Goal: Task Accomplishment & Management: Complete application form

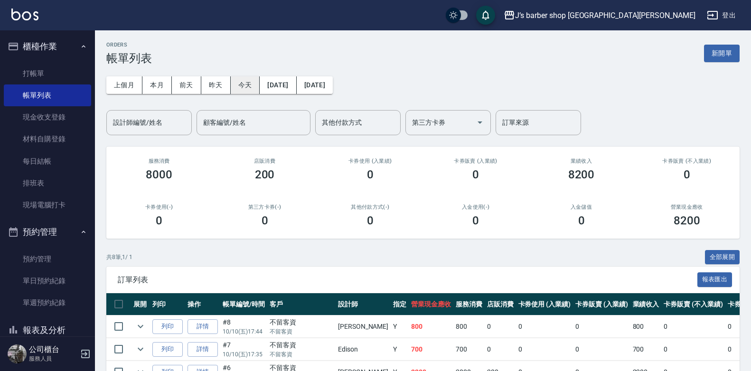
click at [250, 86] on button "今天" at bounding box center [245, 85] width 29 height 18
click at [61, 72] on link "打帳單" at bounding box center [47, 74] width 87 height 22
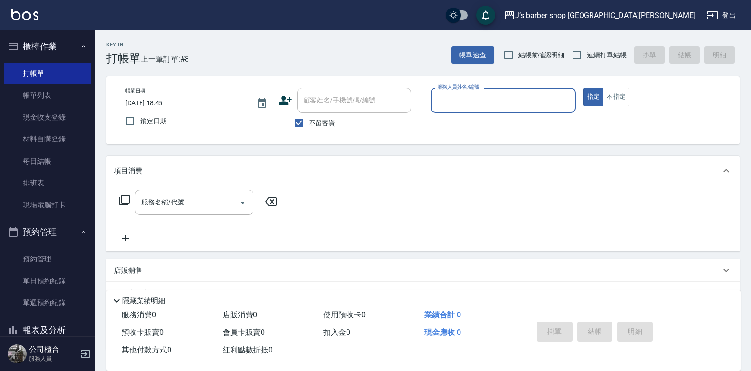
click at [471, 93] on input "服務人員姓名/編號" at bounding box center [503, 100] width 137 height 17
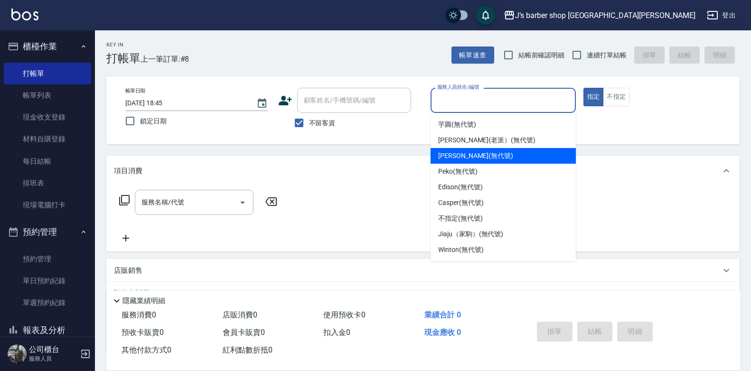
click at [472, 158] on span "[PERSON_NAME] (無代號)" at bounding box center [475, 156] width 75 height 10
type input "[PERSON_NAME](無代號)"
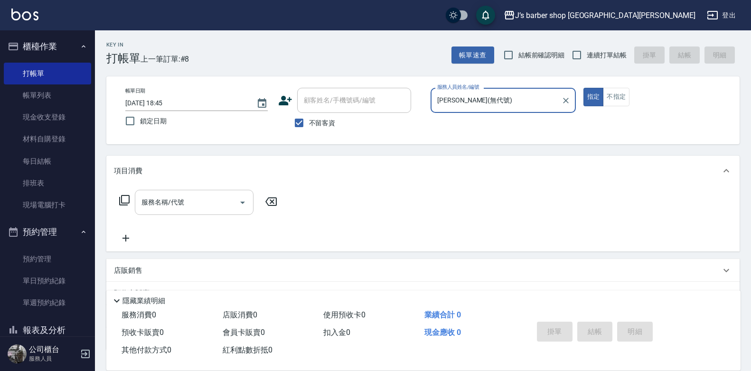
click at [232, 207] on input "服務名稱/代號" at bounding box center [187, 202] width 96 height 17
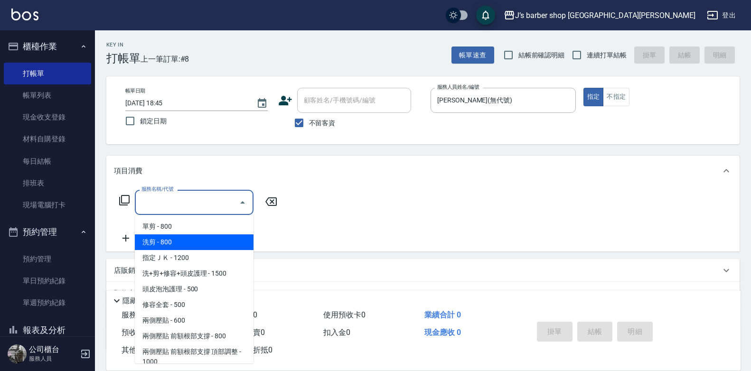
click at [219, 238] on span "洗剪 - 800" at bounding box center [194, 242] width 119 height 16
type input "洗剪(101)"
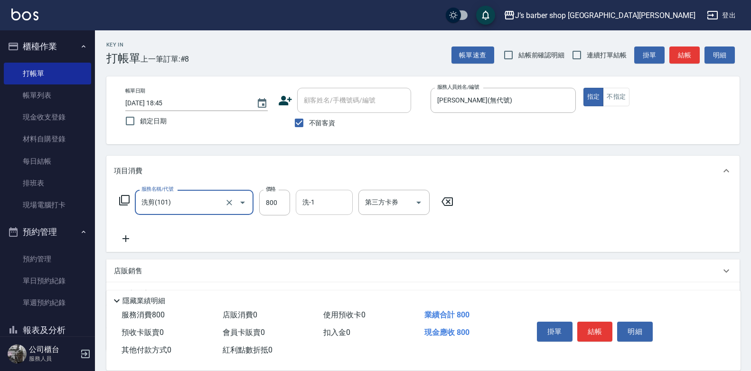
click at [330, 198] on input "洗-1" at bounding box center [324, 202] width 48 height 17
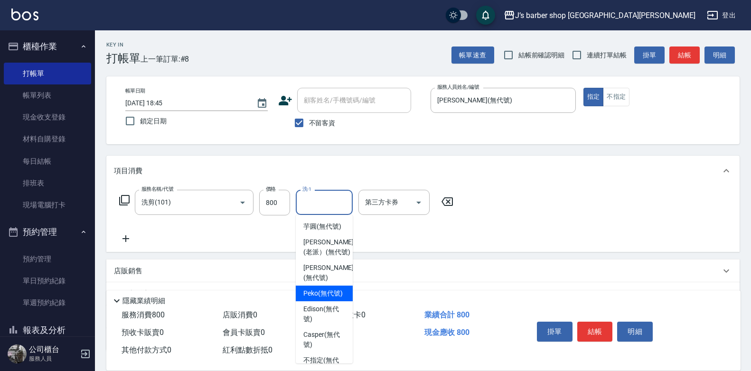
click at [324, 298] on span "Peko (無代號)" at bounding box center [322, 293] width 39 height 10
type input "Peko(無代號)"
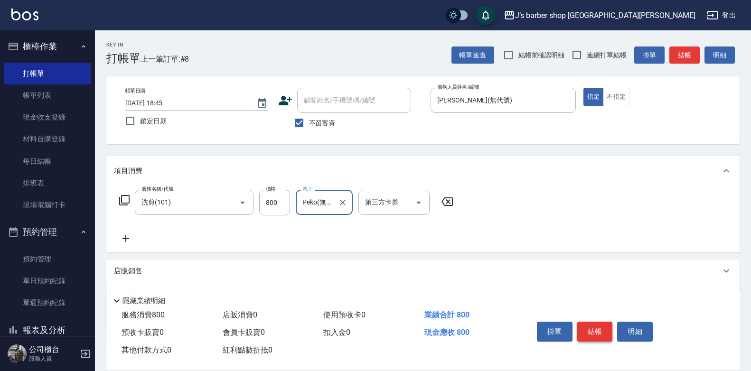
click at [592, 326] on button "結帳" at bounding box center [595, 332] width 36 height 20
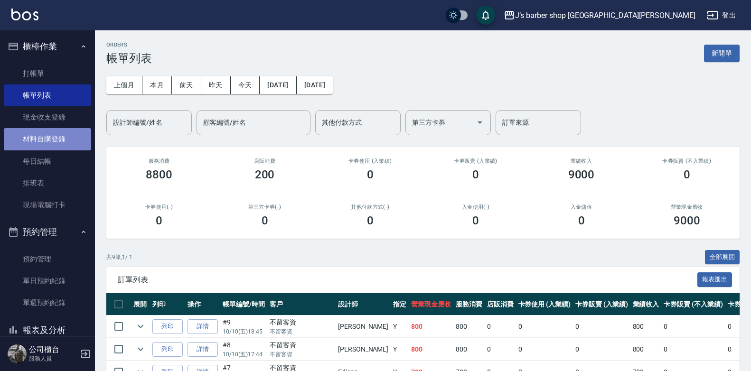
click at [68, 144] on link "材料自購登錄" at bounding box center [47, 139] width 87 height 22
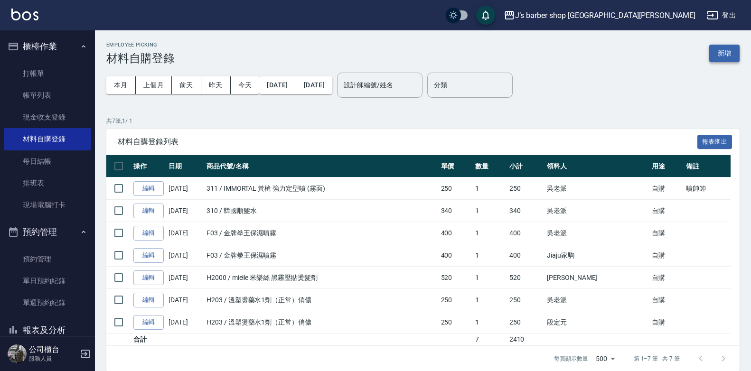
click at [720, 54] on button "新增" at bounding box center [724, 54] width 30 height 18
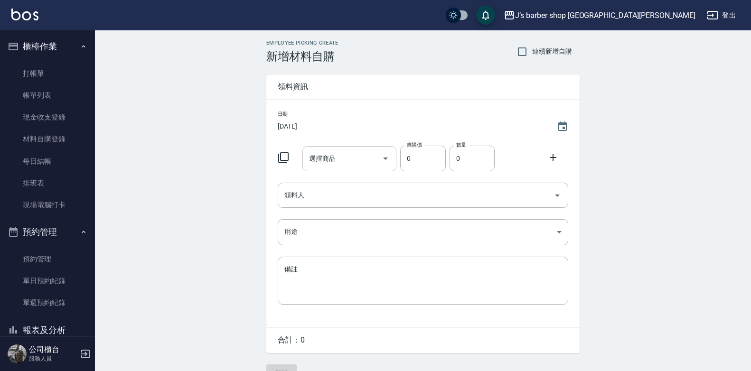
click at [358, 168] on div "選擇商品" at bounding box center [349, 158] width 94 height 25
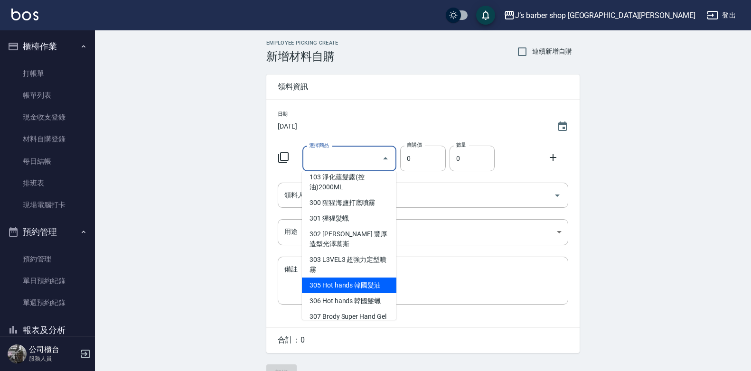
scroll to position [103, 0]
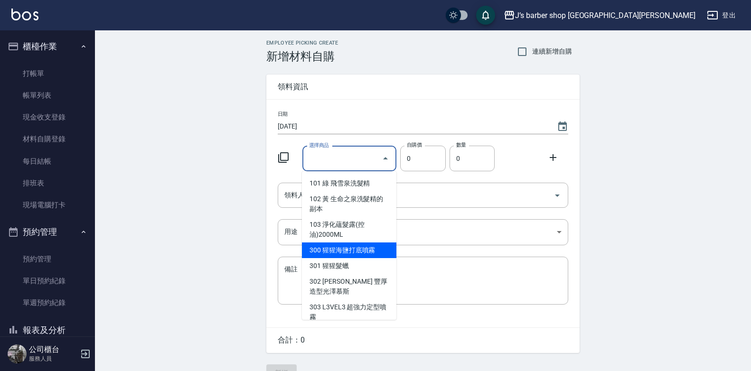
click at [374, 242] on li "300 猩猩海鹽打底噴霧" at bounding box center [349, 250] width 94 height 16
type input "猩猩海鹽打底噴霧"
type input "340"
type input "1"
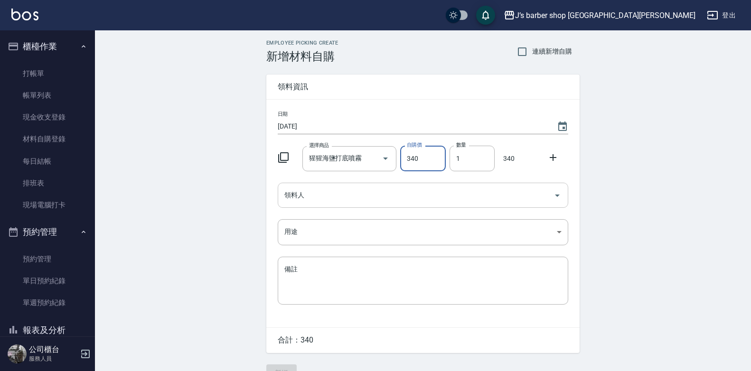
click at [401, 201] on input "領料人" at bounding box center [416, 195] width 268 height 17
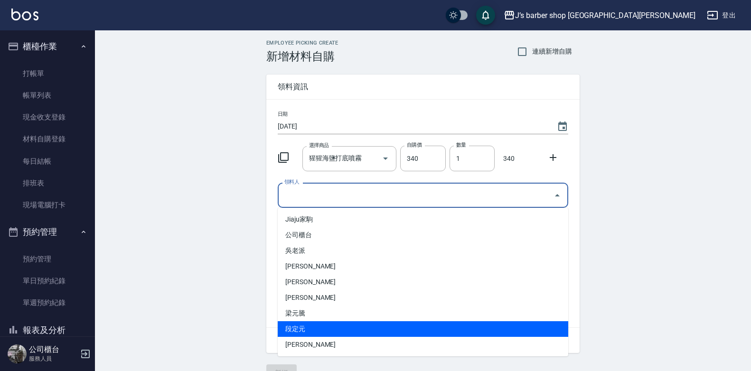
click at [311, 325] on li "段定元" at bounding box center [423, 329] width 290 height 16
type input "段定元"
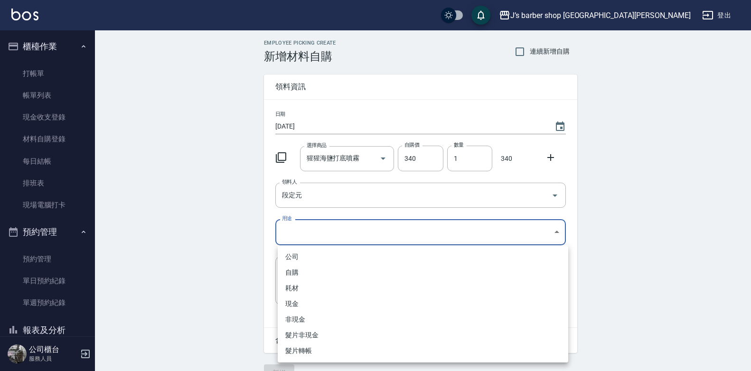
click at [316, 232] on body "J’s barber shop 台中大隆 登出 櫃檯作業 打帳單 帳單列表 現金收支登錄 材料自購登錄 每日結帳 排班表 現場電腦打卡 預約管理 預約管理 單…" at bounding box center [375, 195] width 751 height 391
click at [322, 270] on li "自購" at bounding box center [423, 273] width 290 height 16
type input "自購"
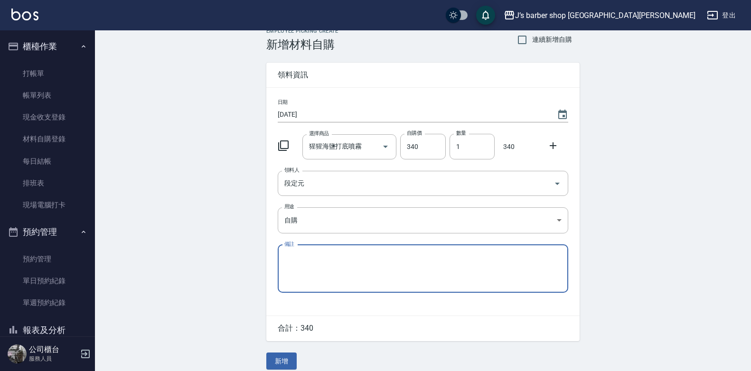
scroll to position [21, 0]
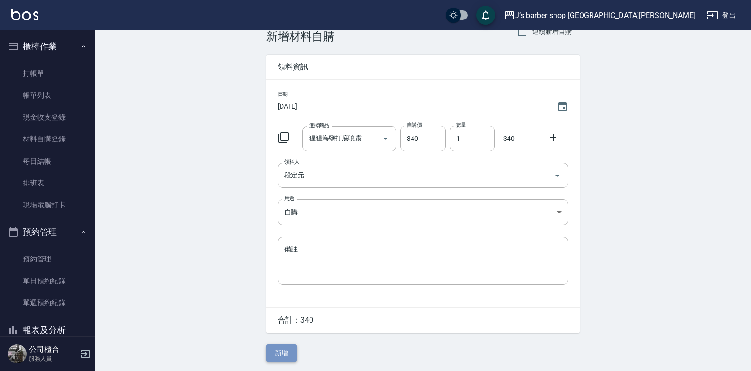
click at [284, 351] on button "新增" at bounding box center [281, 353] width 30 height 18
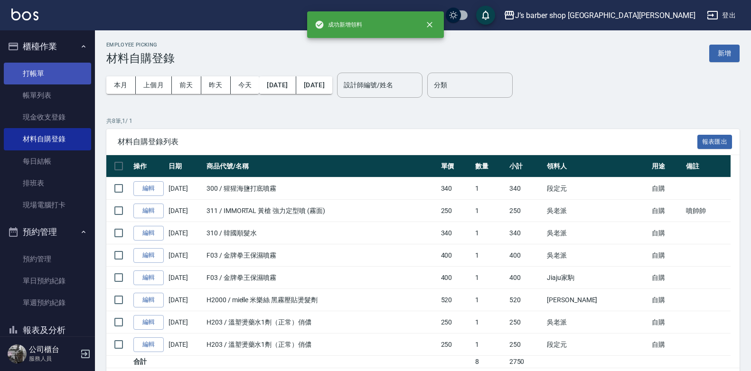
click at [39, 77] on link "打帳單" at bounding box center [47, 74] width 87 height 22
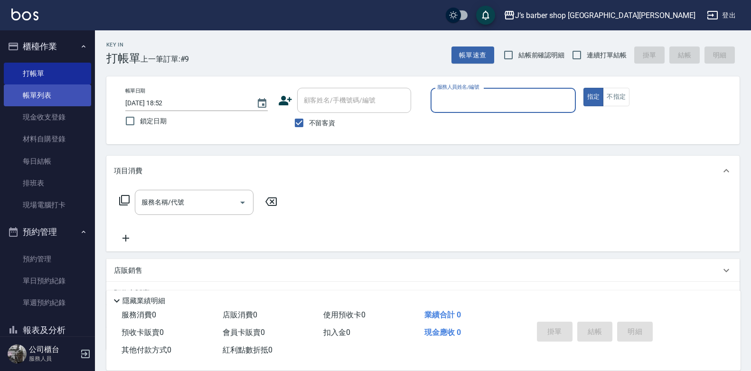
click at [47, 97] on link "帳單列表" at bounding box center [47, 95] width 87 height 22
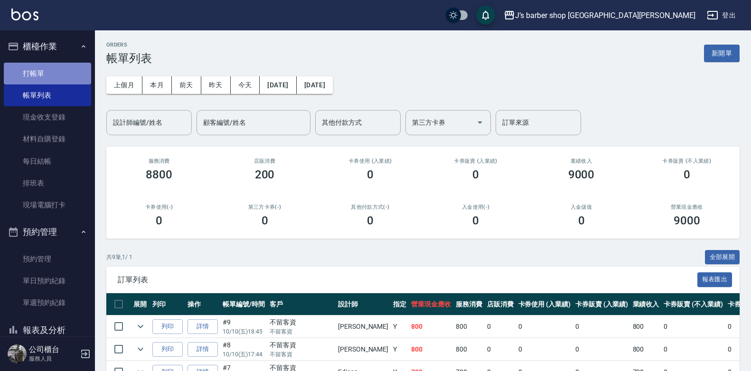
click at [69, 68] on link "打帳單" at bounding box center [47, 74] width 87 height 22
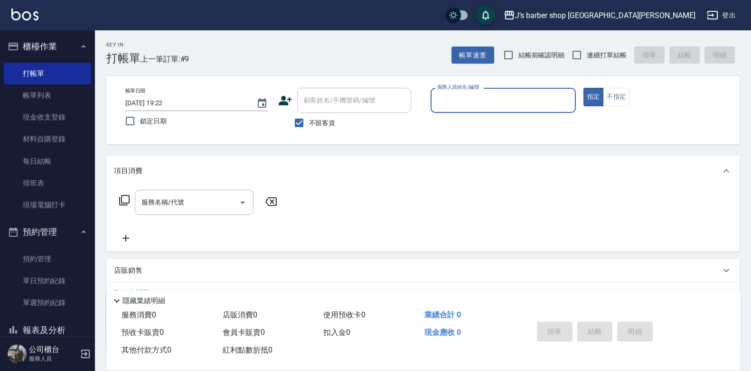
click at [315, 117] on label "不留客資" at bounding box center [312, 123] width 47 height 20
click at [309, 117] on input "不留客資" at bounding box center [299, 123] width 20 height 20
checkbox input "false"
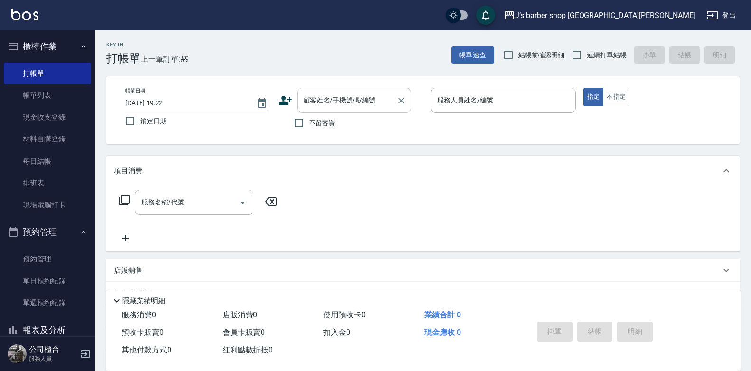
click at [331, 107] on input "顧客姓名/手機號碼/編號" at bounding box center [346, 100] width 91 height 17
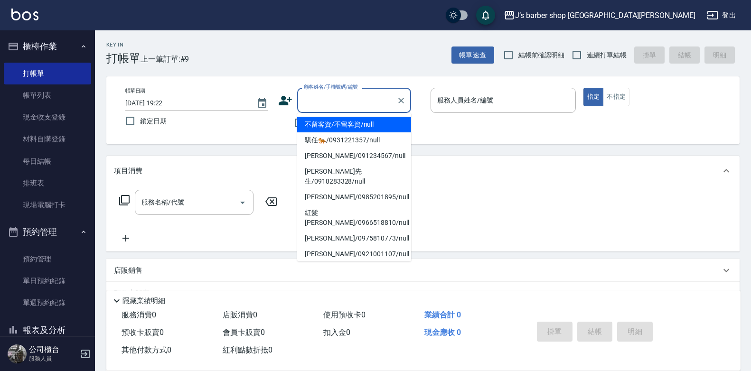
type input "ㄋ"
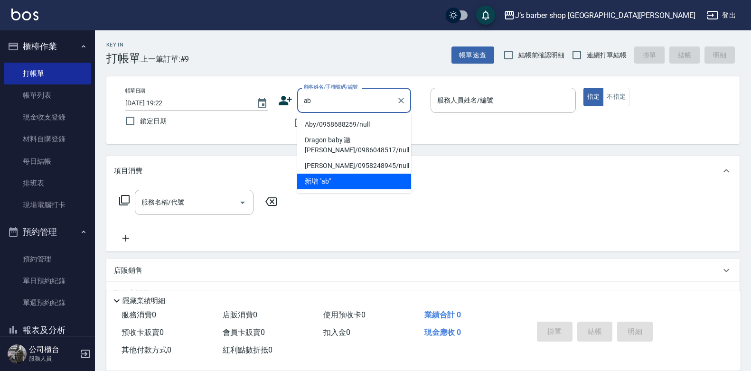
click at [344, 125] on li "Aby/0958688259/null" at bounding box center [354, 125] width 114 height 16
type input "Aby/0958688259/null"
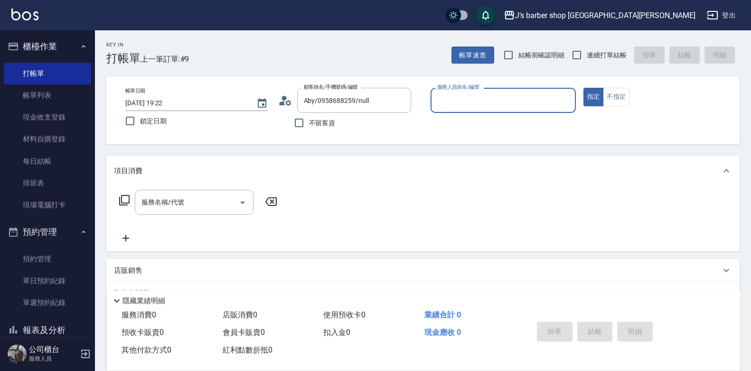
click at [515, 108] on input "服務人員姓名/編號" at bounding box center [503, 100] width 137 height 17
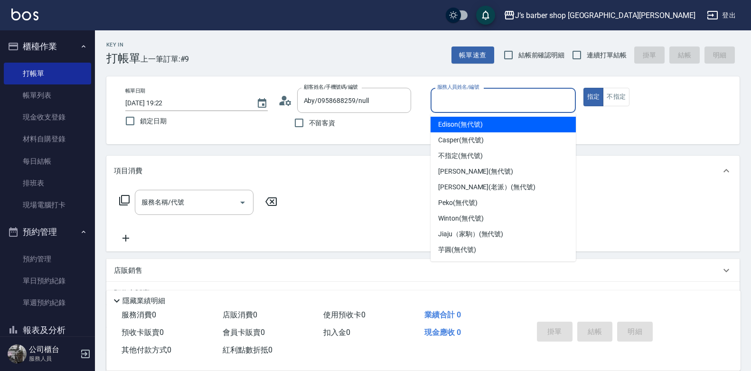
click at [494, 126] on div "Edison (無代號)" at bounding box center [502, 125] width 145 height 16
type input "Edison(無代號)"
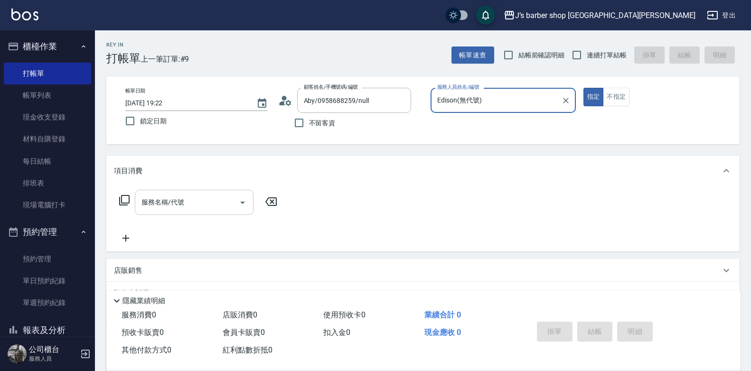
click at [198, 215] on div "服務名稱/代號" at bounding box center [194, 202] width 119 height 25
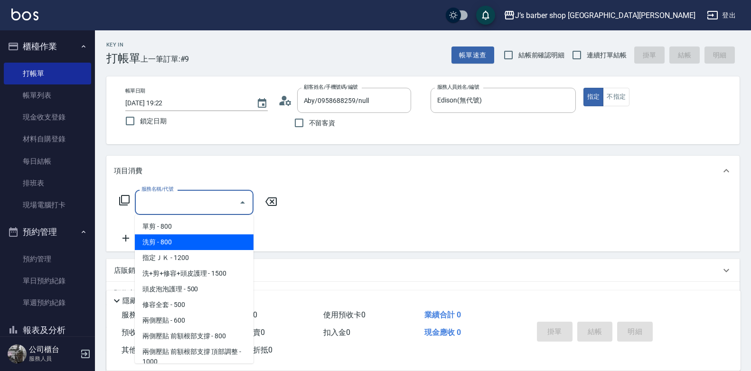
click at [192, 237] on span "洗剪 - 800" at bounding box center [194, 242] width 119 height 16
type input "洗剪(101)"
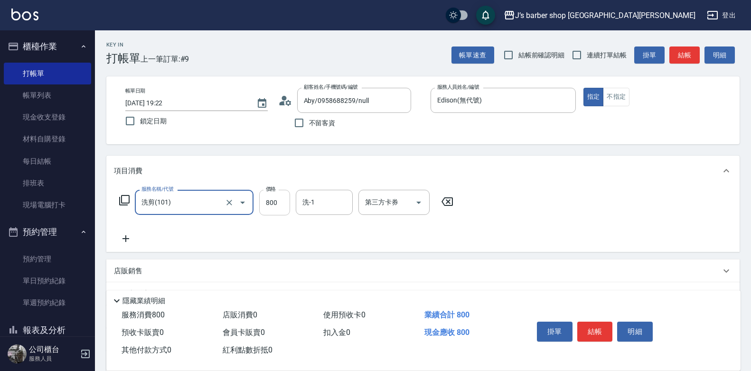
click at [267, 198] on input "800" at bounding box center [274, 203] width 31 height 26
type input "600"
click at [605, 325] on button "結帳" at bounding box center [595, 332] width 36 height 20
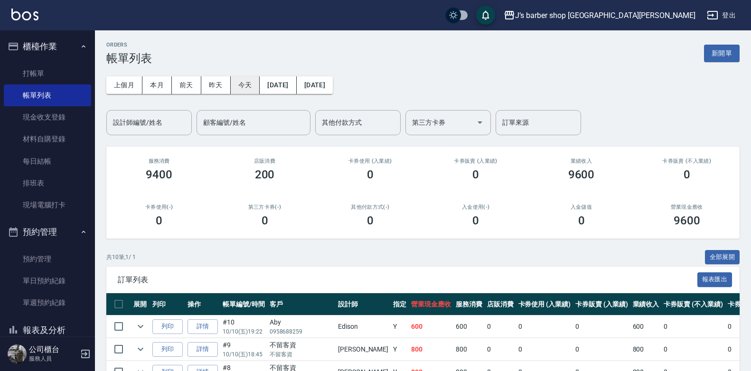
click at [247, 86] on button "今天" at bounding box center [245, 85] width 29 height 18
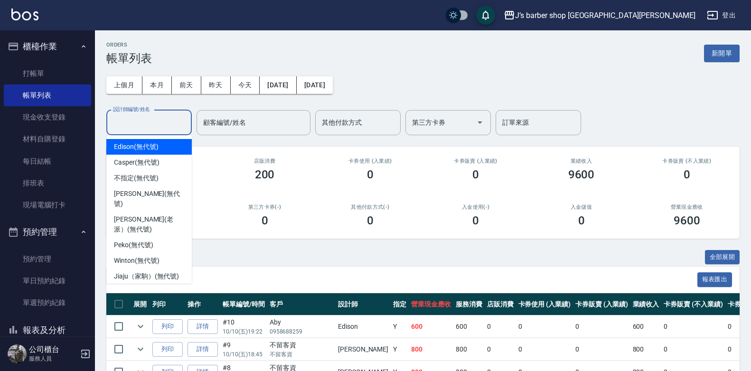
click at [157, 119] on input "設計師編號/姓名" at bounding box center [149, 122] width 77 height 17
click at [152, 153] on div "Edison (無代號)" at bounding box center [148, 147] width 85 height 16
type input "Edison(無代號)"
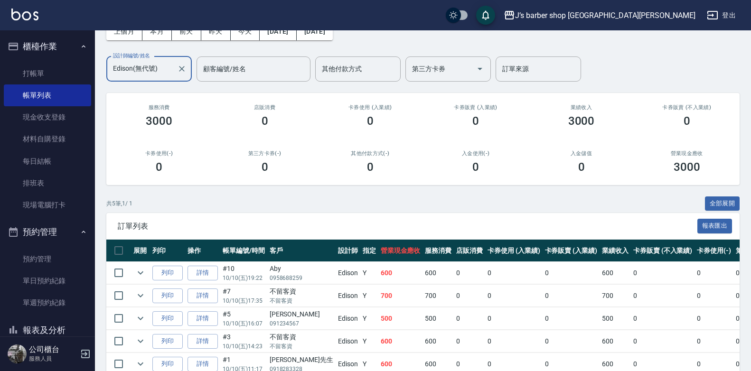
scroll to position [102, 0]
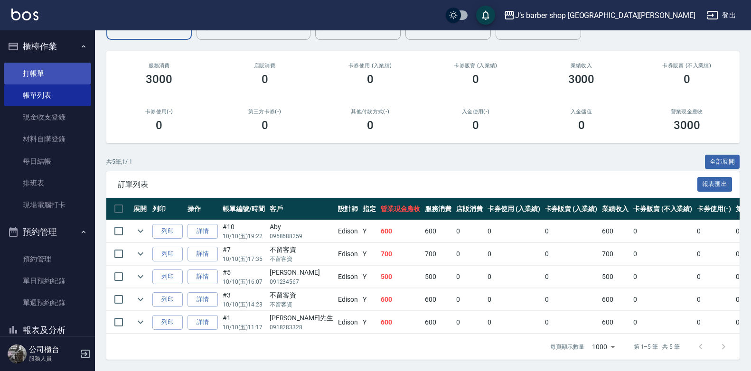
click at [62, 77] on link "打帳單" at bounding box center [47, 74] width 87 height 22
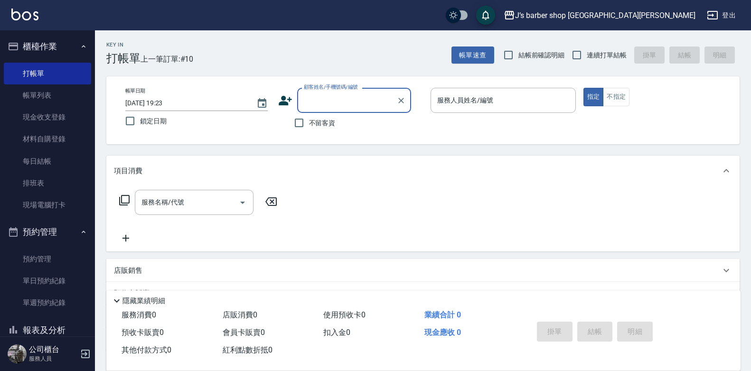
drag, startPoint x: 318, startPoint y: 123, endPoint x: 349, endPoint y: 119, distance: 31.5
click at [318, 123] on span "不留客資" at bounding box center [322, 123] width 27 height 10
click at [309, 123] on input "不留客資" at bounding box center [299, 123] width 20 height 20
checkbox input "true"
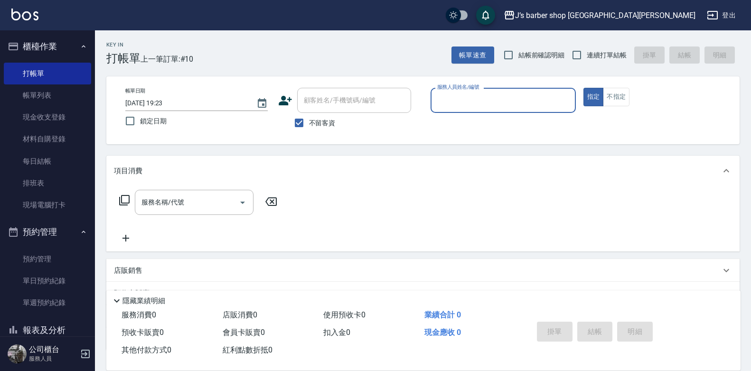
click at [469, 110] on div "服務人員姓名/編號" at bounding box center [502, 100] width 145 height 25
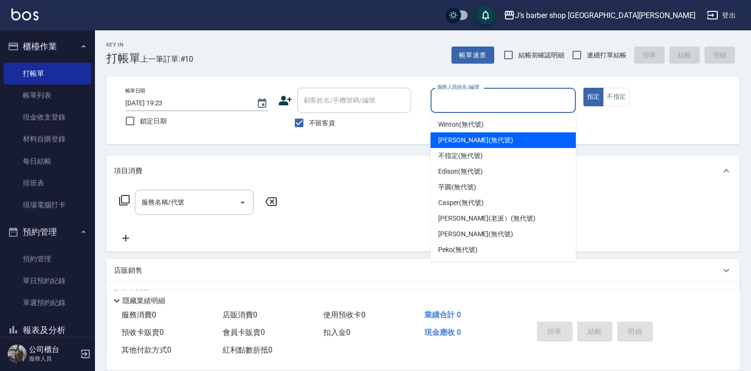
click at [471, 134] on div "[PERSON_NAME] (無代號)" at bounding box center [502, 140] width 145 height 16
type input "[PERSON_NAME](無代號)"
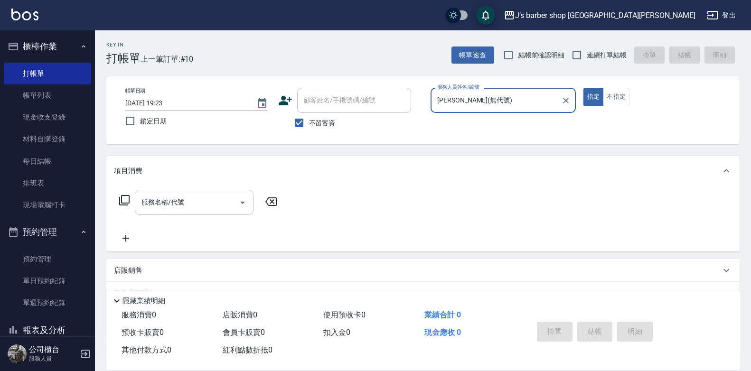
drag, startPoint x: 140, startPoint y: 213, endPoint x: 151, endPoint y: 212, distance: 11.0
click at [142, 214] on div "服務名稱/代號" at bounding box center [194, 202] width 119 height 25
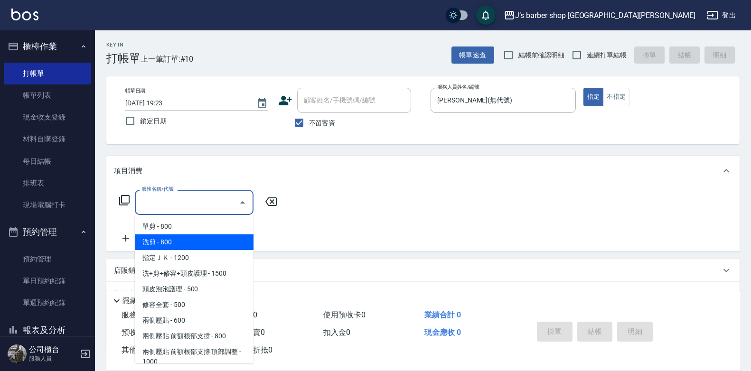
click at [156, 236] on span "洗剪 - 800" at bounding box center [194, 242] width 119 height 16
type input "洗剪(101)"
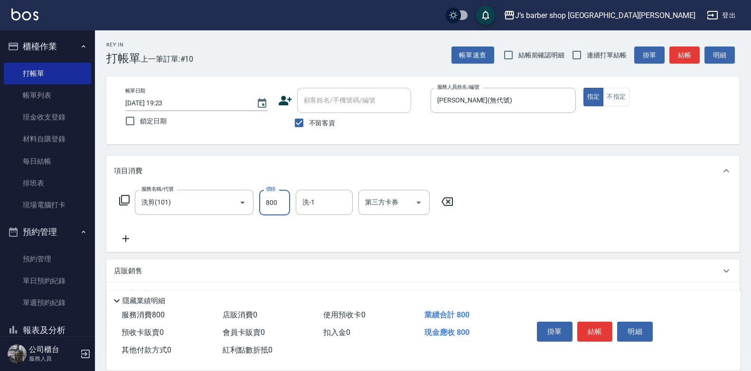
click at [279, 203] on input "800" at bounding box center [274, 203] width 31 height 26
type input "600"
click at [307, 200] on input "洗-1" at bounding box center [324, 202] width 48 height 17
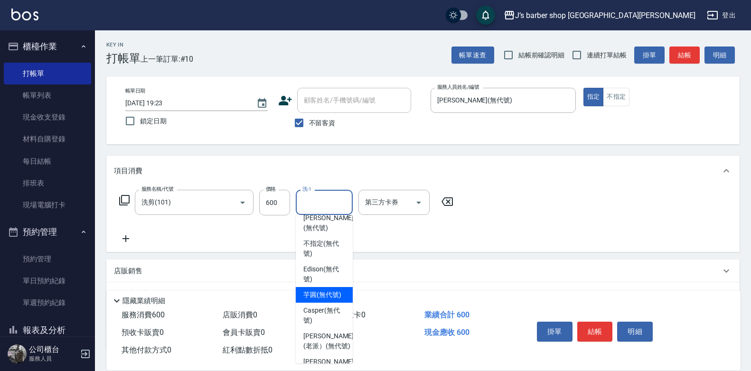
scroll to position [135, 0]
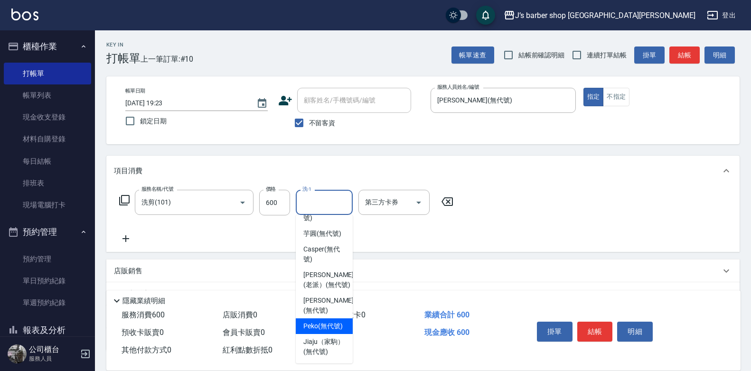
click at [321, 321] on span "Peko (無代號)" at bounding box center [322, 326] width 39 height 10
type input "Peko(無代號)"
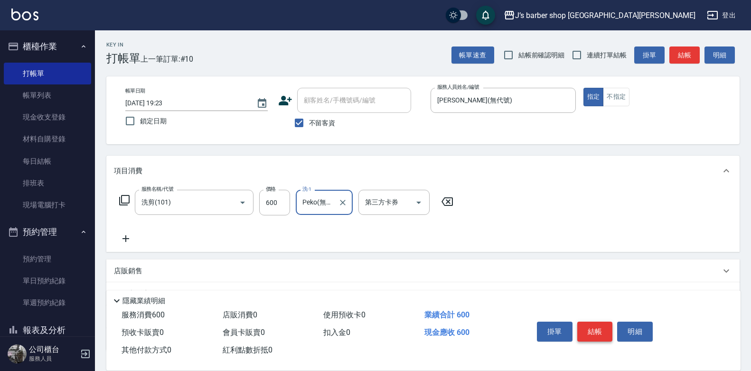
click at [592, 327] on button "結帳" at bounding box center [595, 332] width 36 height 20
